Goal: Task Accomplishment & Management: Manage account settings

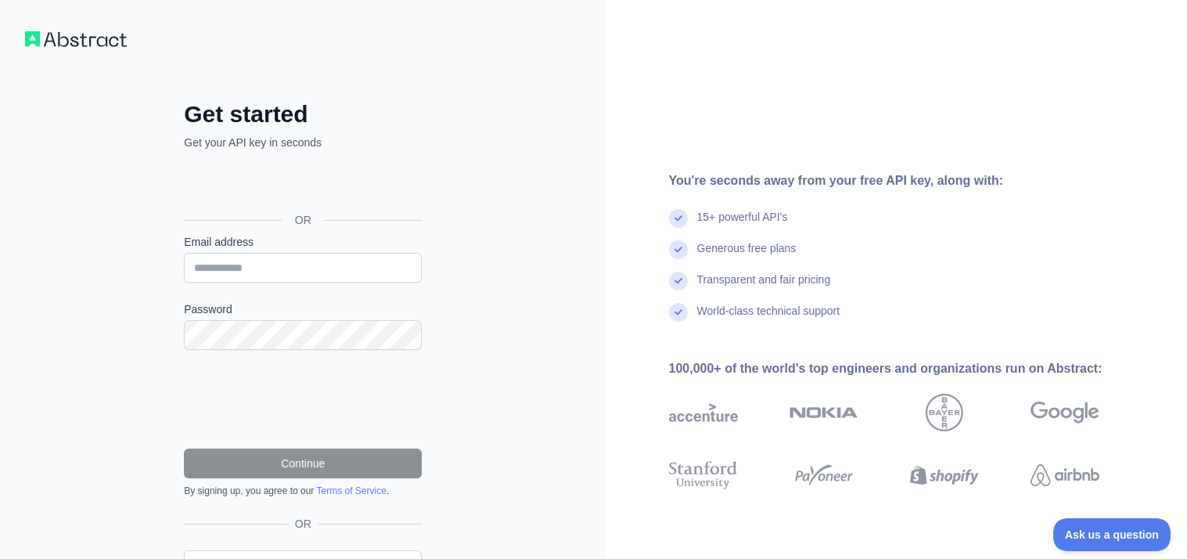
click at [1041, 426] on img at bounding box center [1064, 413] width 69 height 38
click at [1040, 423] on img at bounding box center [1064, 413] width 69 height 38
click at [1040, 422] on img at bounding box center [1064, 413] width 69 height 38
click at [1041, 419] on img at bounding box center [1064, 413] width 69 height 38
click at [1044, 413] on img at bounding box center [1064, 413] width 69 height 38
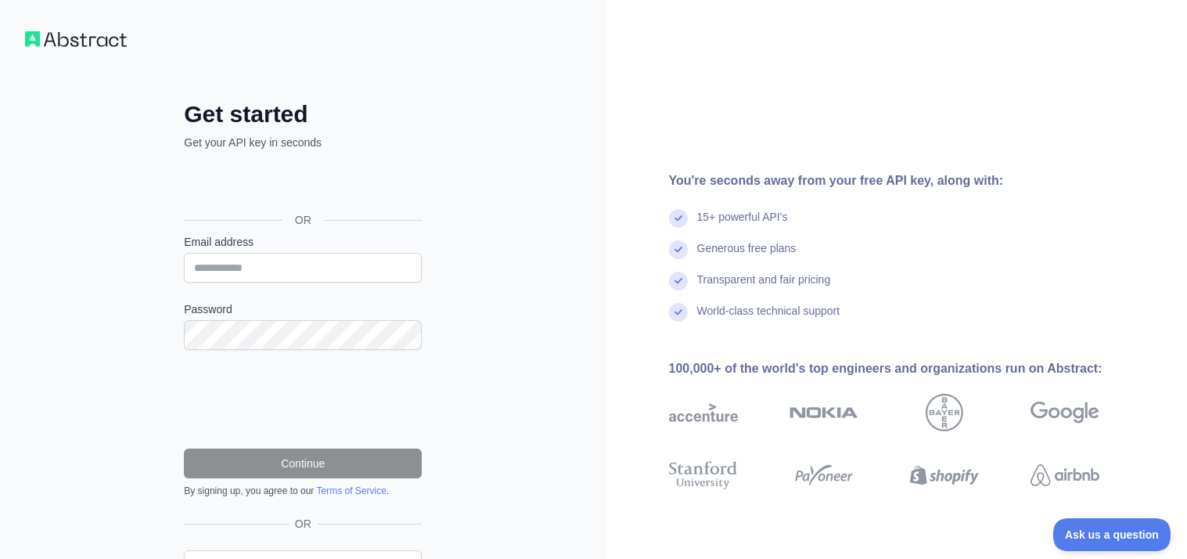
click at [986, 366] on div "100,000+ of the world's top engineers and organizations run on Abstract:" at bounding box center [909, 368] width 480 height 19
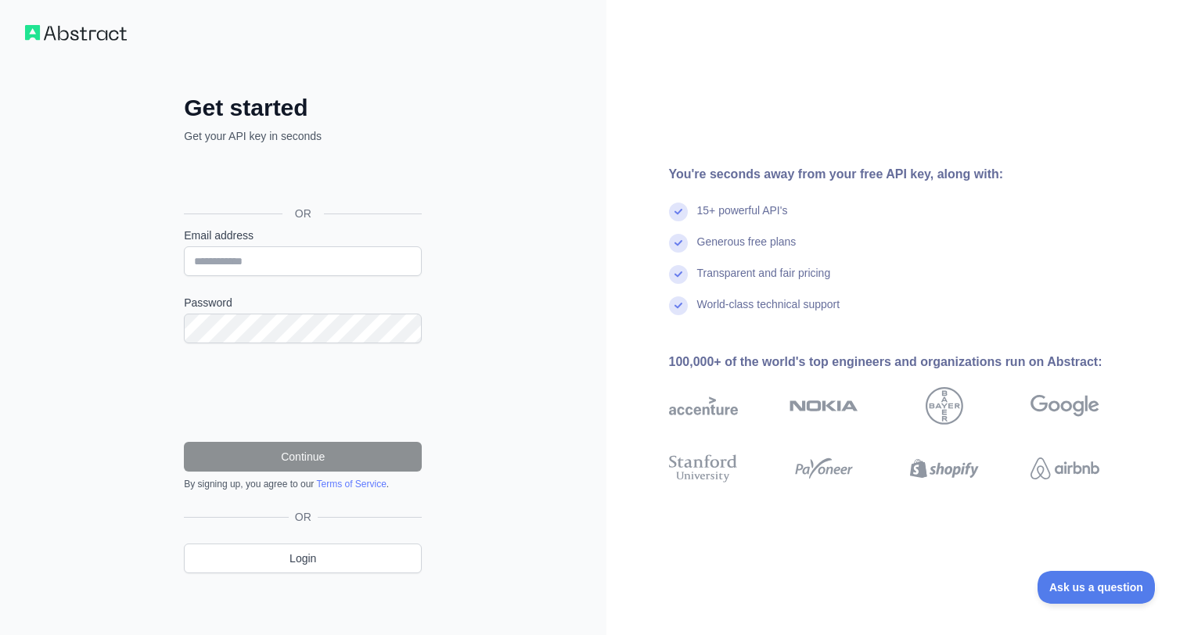
scroll to position [5, 0]
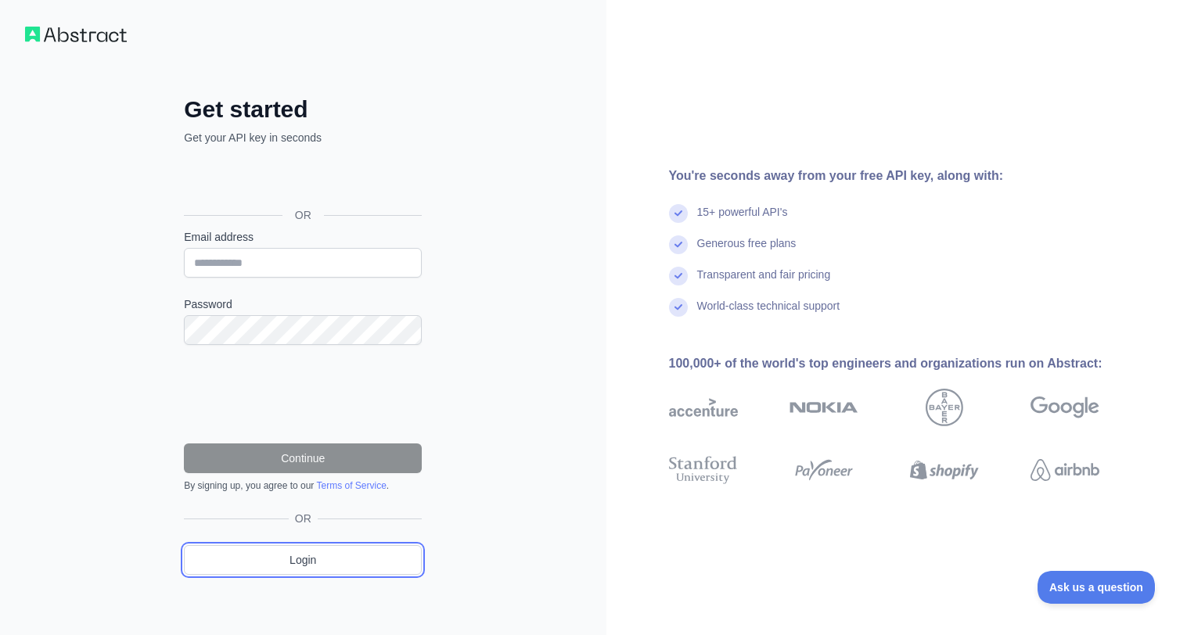
click at [360, 558] on link "Login" at bounding box center [303, 560] width 238 height 30
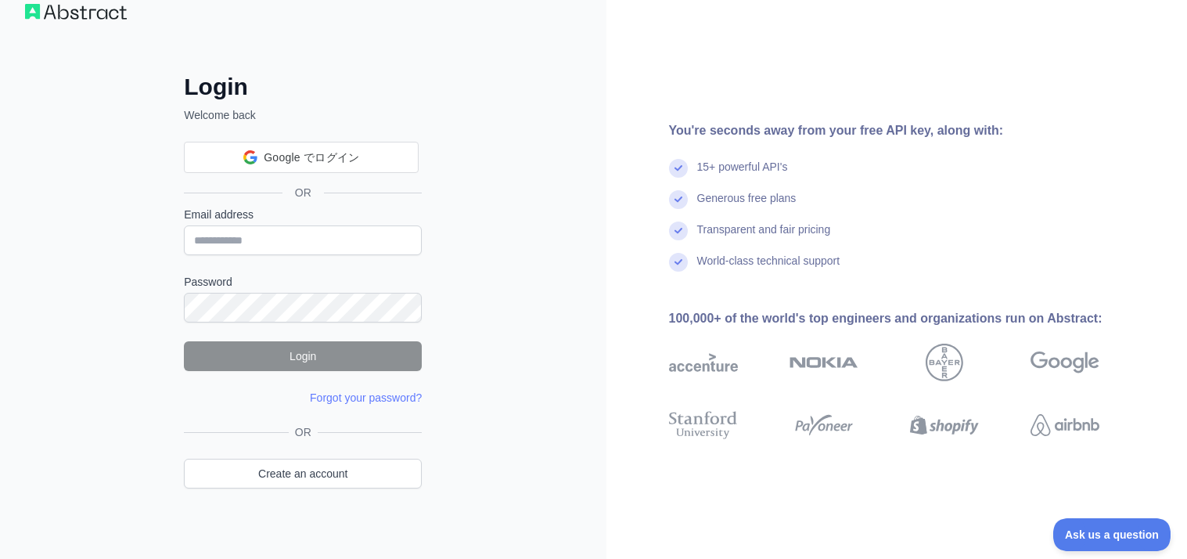
scroll to position [32, 0]
